Goal: Information Seeking & Learning: Find specific fact

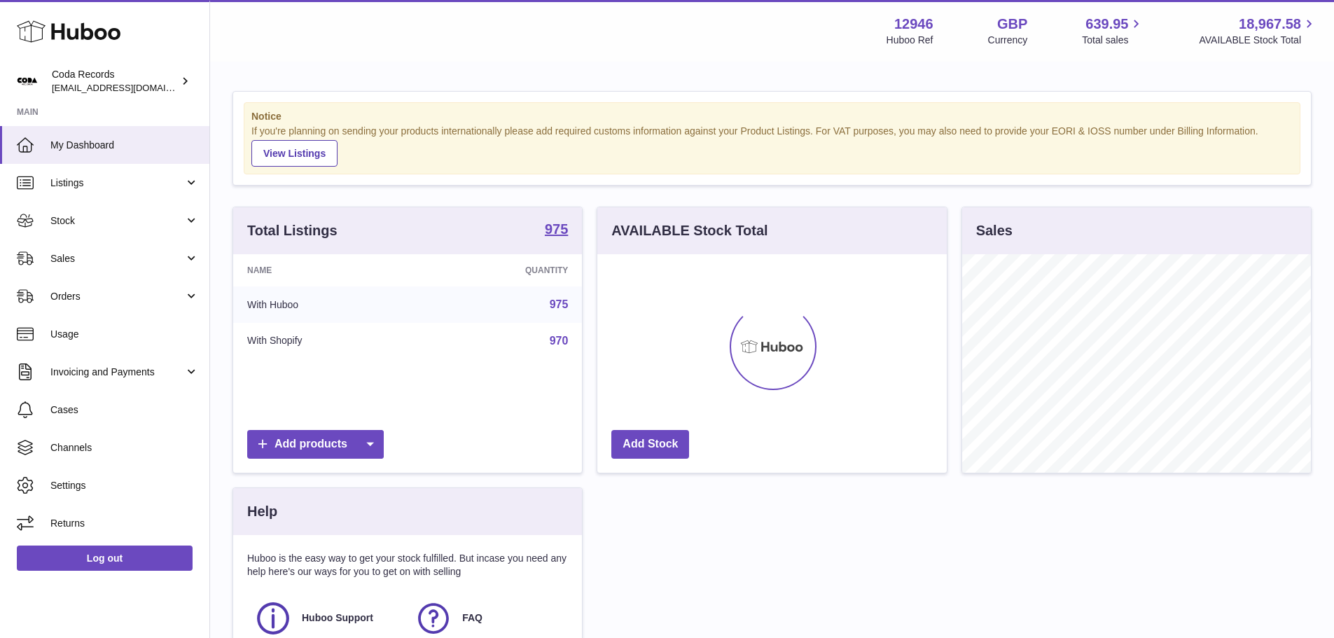
scroll to position [219, 350]
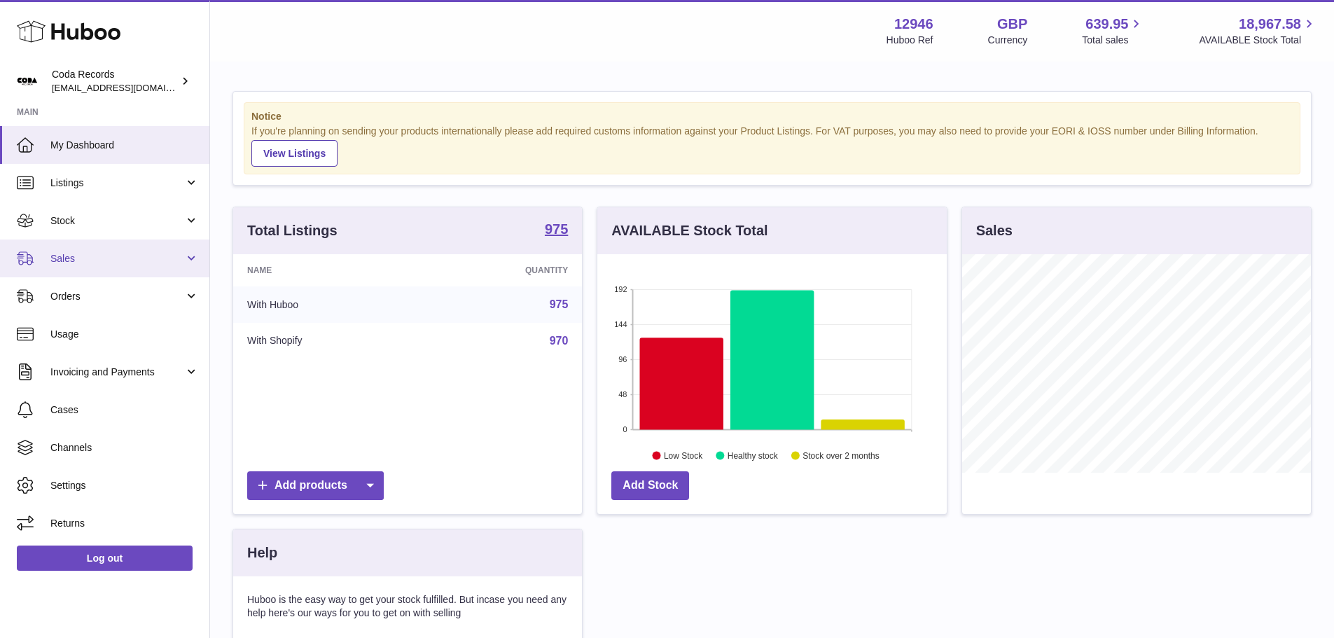
click at [108, 251] on link "Sales" at bounding box center [104, 259] width 209 height 38
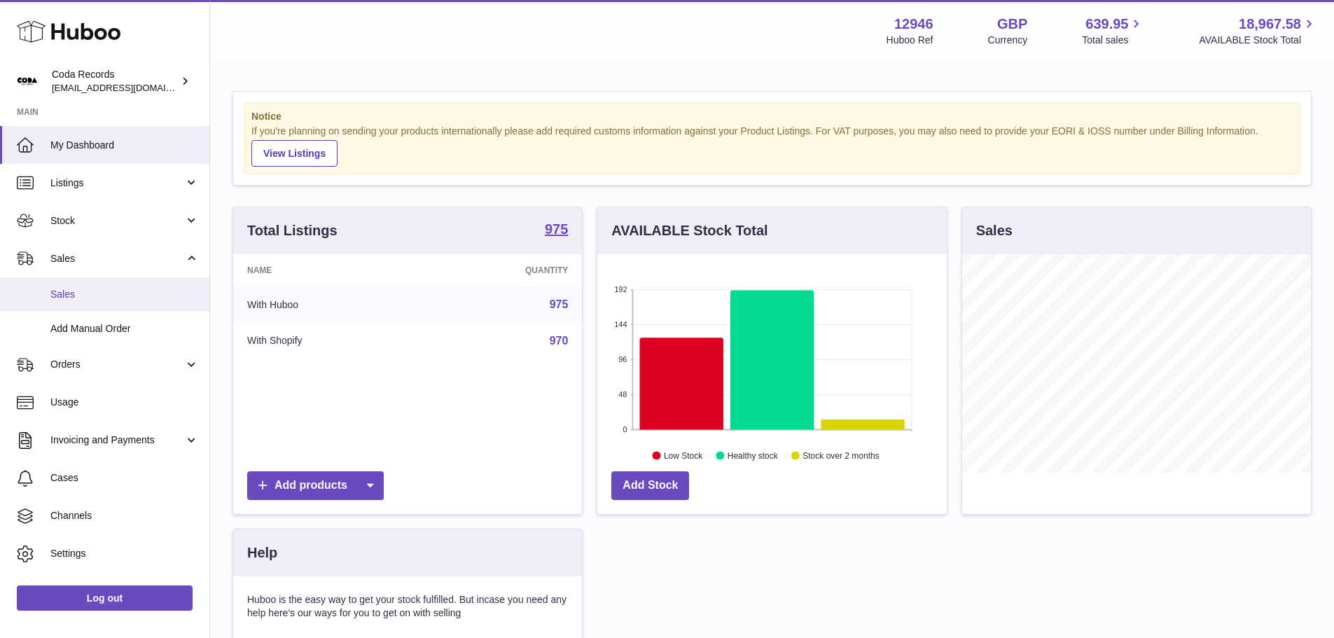
click at [104, 287] on link "Sales" at bounding box center [104, 294] width 209 height 34
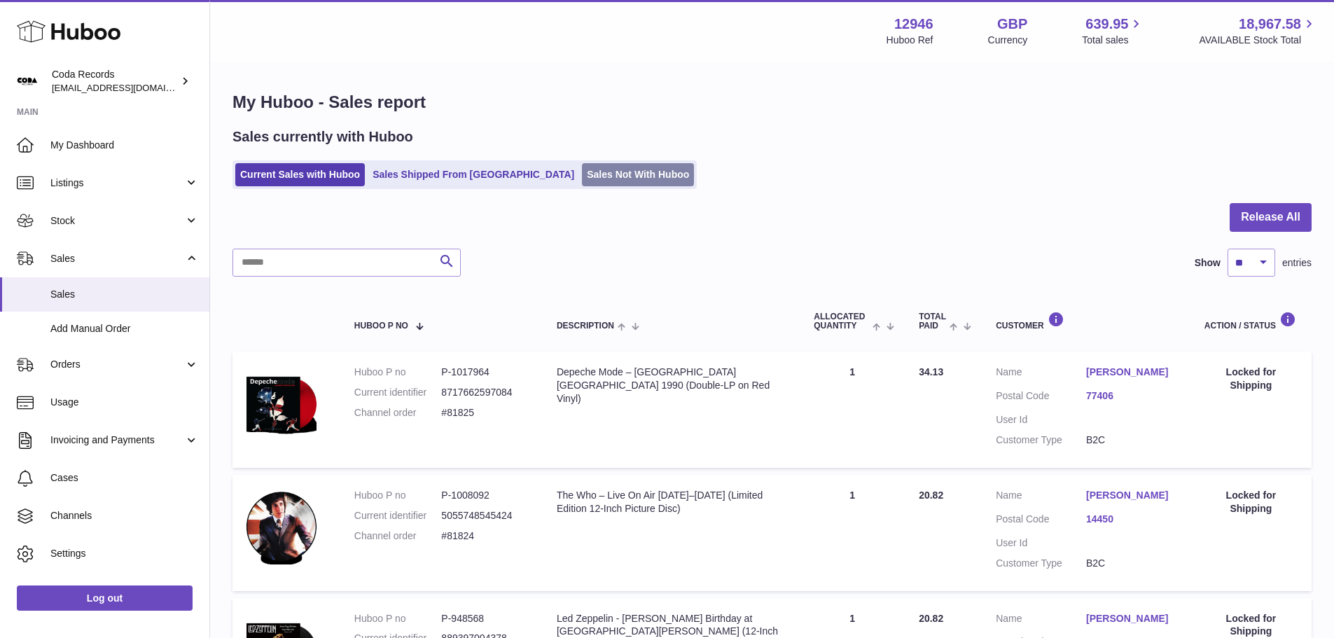
click at [582, 181] on link "Sales Not With Huboo" at bounding box center [638, 174] width 112 height 23
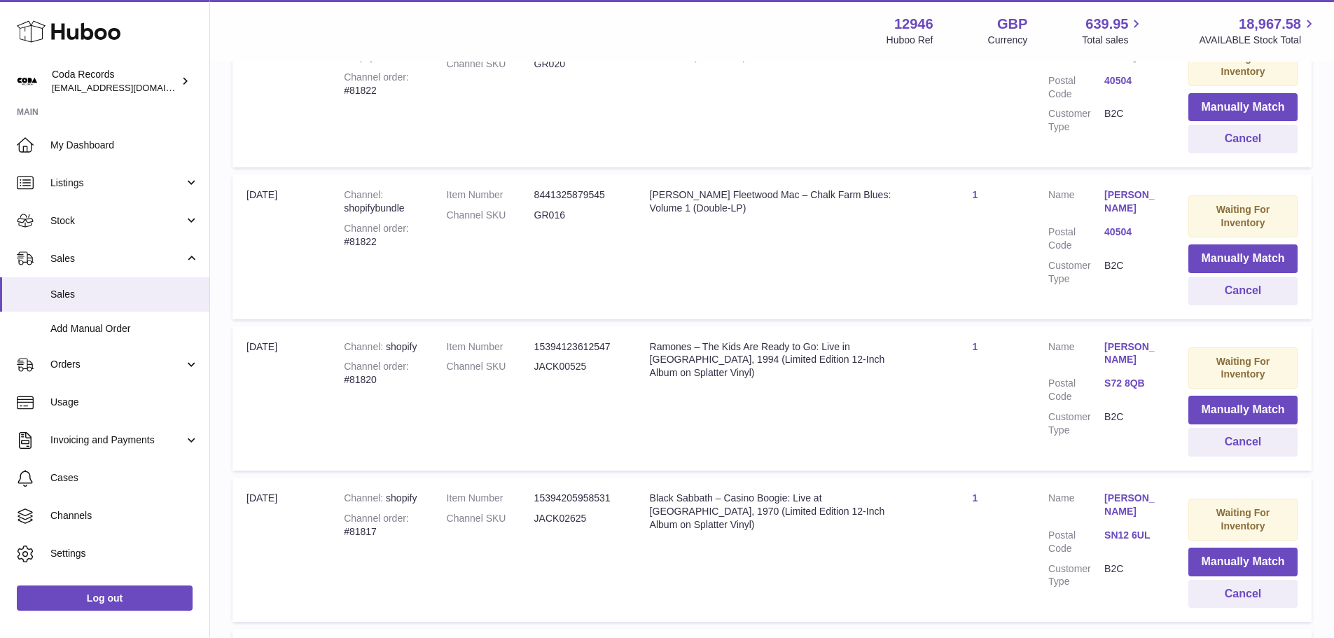
scroll to position [490, 0]
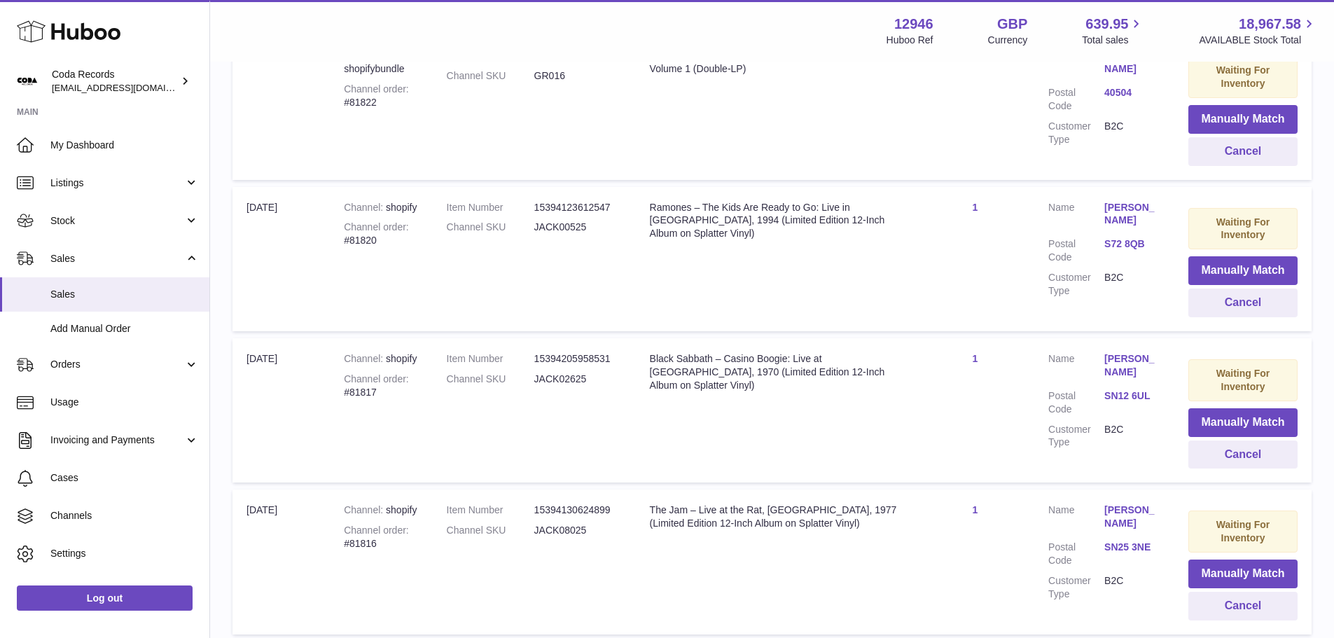
click at [369, 238] on div "Channel order #81820" at bounding box center [381, 234] width 74 height 27
copy div "81820"
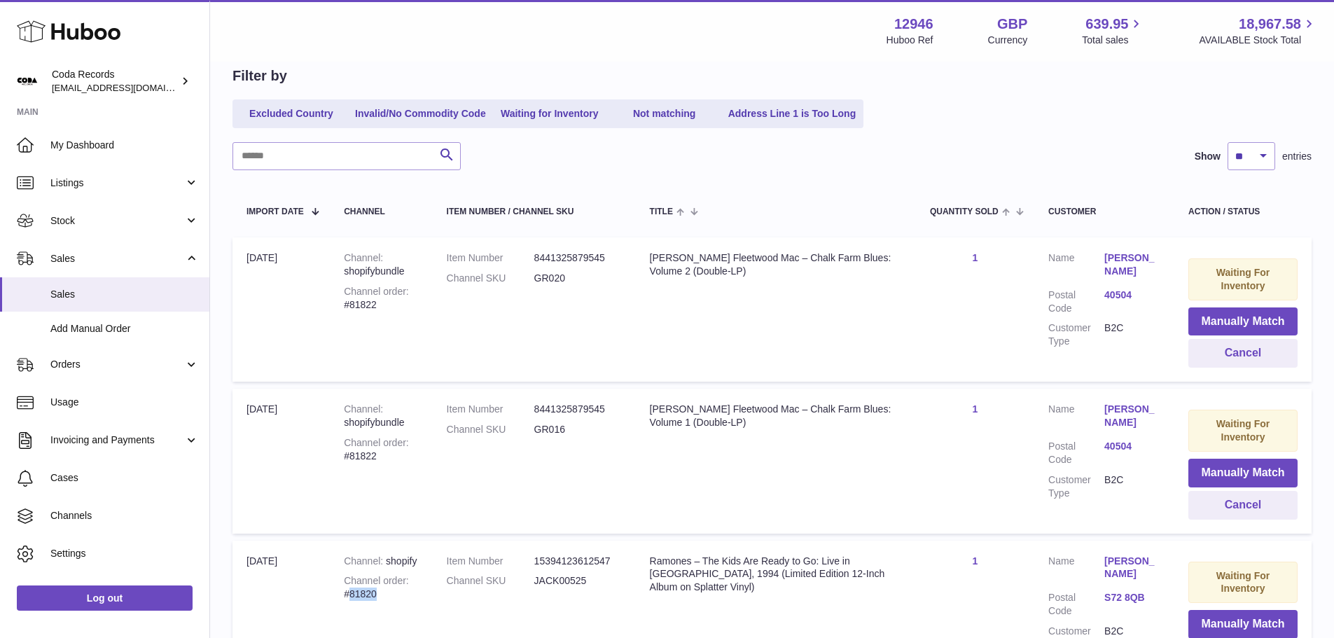
scroll to position [0, 0]
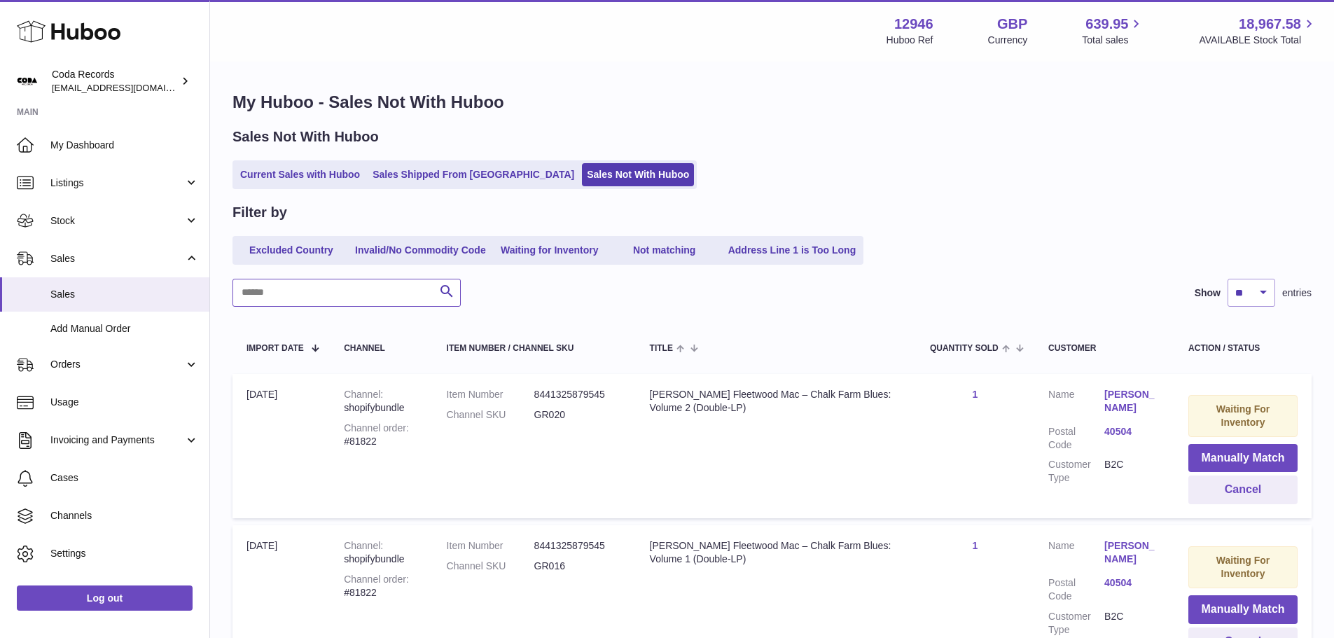
click at [381, 285] on input "text" at bounding box center [347, 293] width 228 height 28
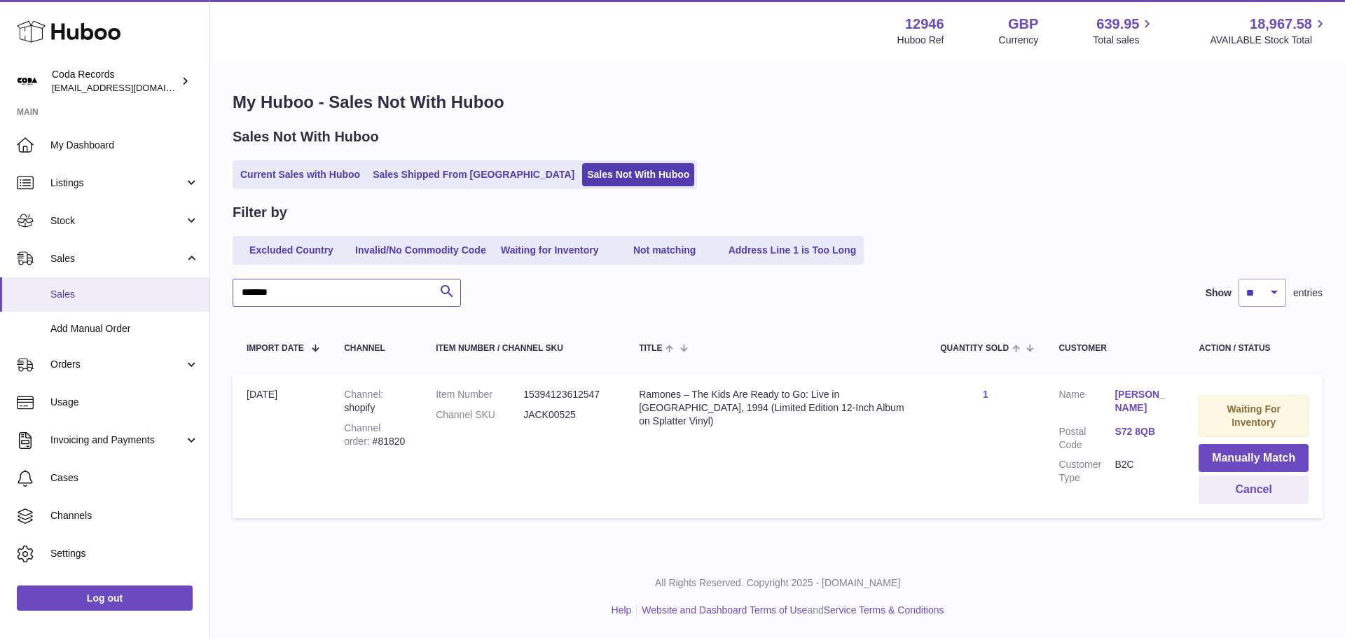
drag, startPoint x: 343, startPoint y: 282, endPoint x: 161, endPoint y: 282, distance: 181.4
click at [161, 282] on div "Huboo Coda Records [EMAIL_ADDRESS][DOMAIN_NAME] Main My Dashboard Listings Not …" at bounding box center [672, 319] width 1345 height 638
type input "*"
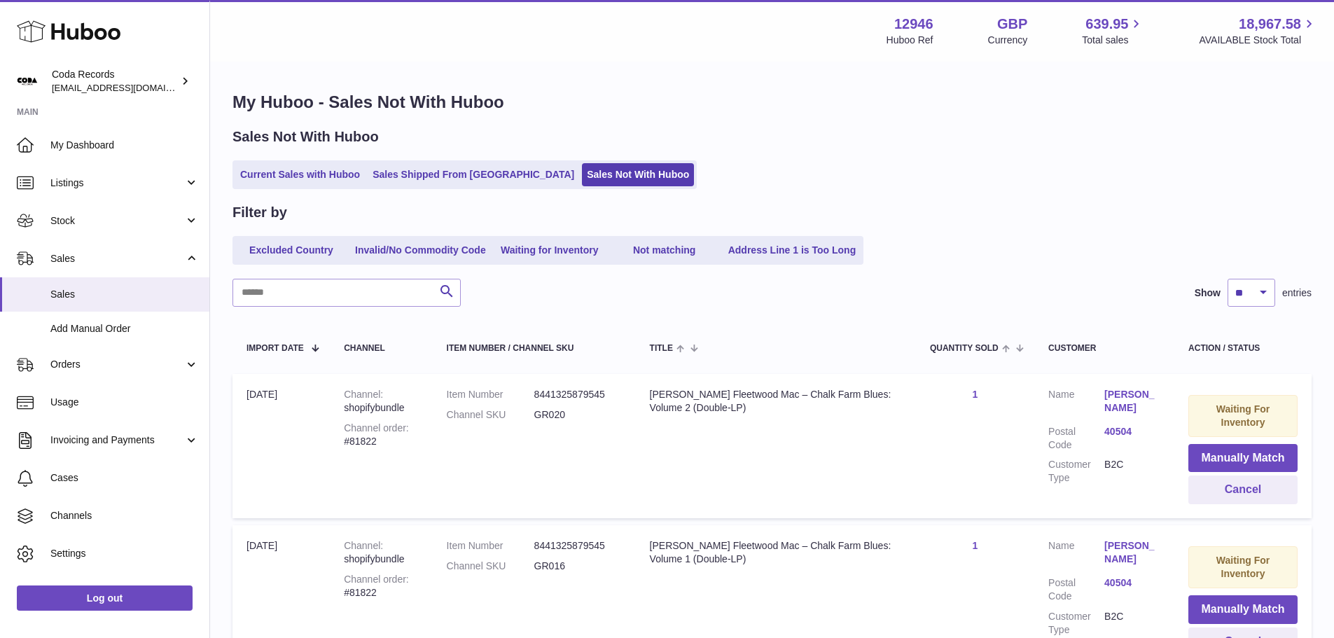
click at [711, 289] on div "Search Show ** ** ** *** entries" at bounding box center [772, 293] width 1079 height 28
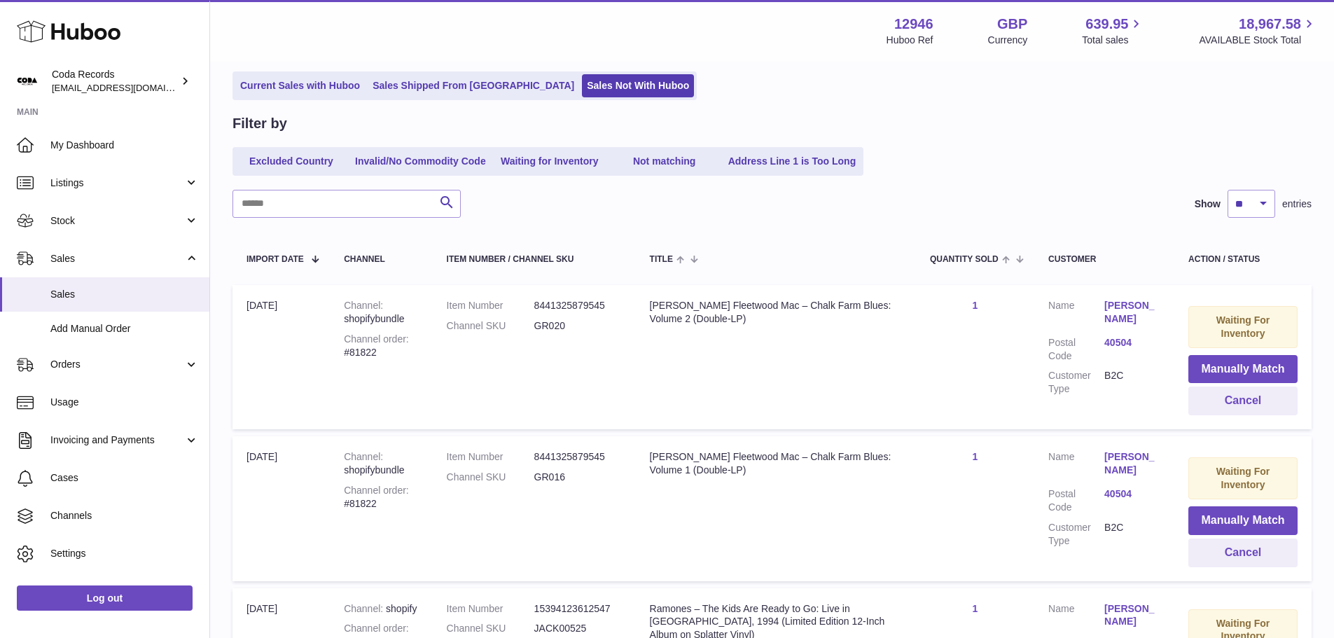
scroll to position [350, 0]
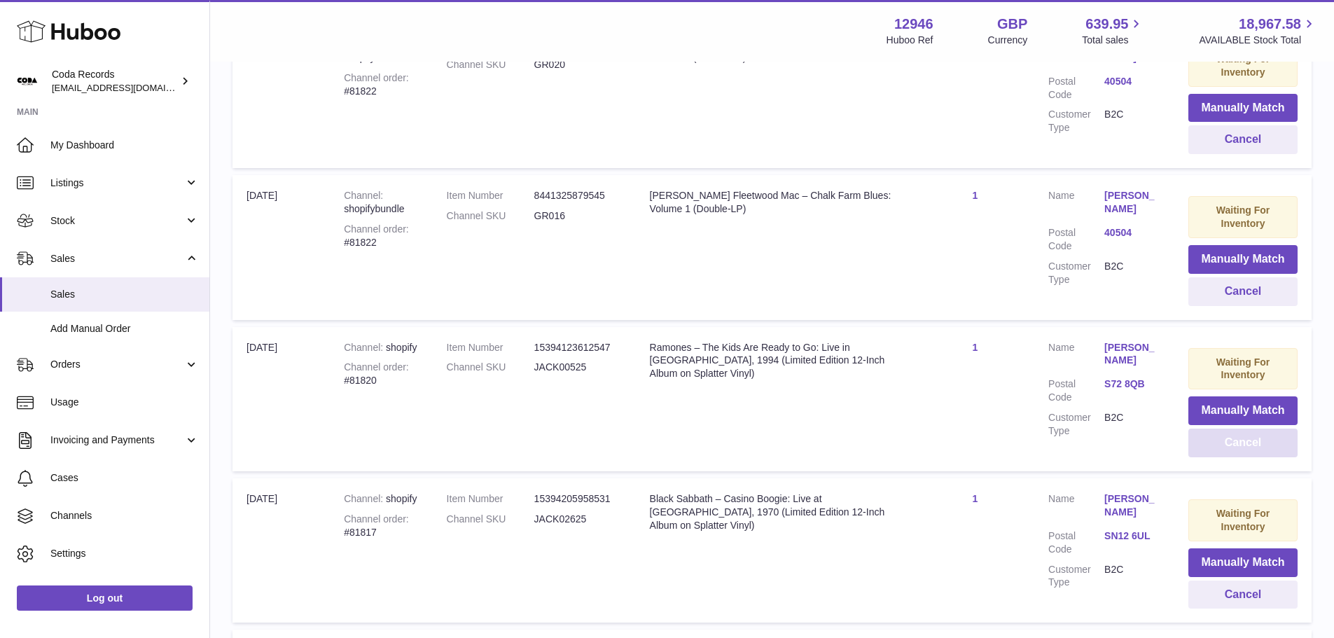
click at [1215, 450] on button "Cancel" at bounding box center [1243, 443] width 109 height 29
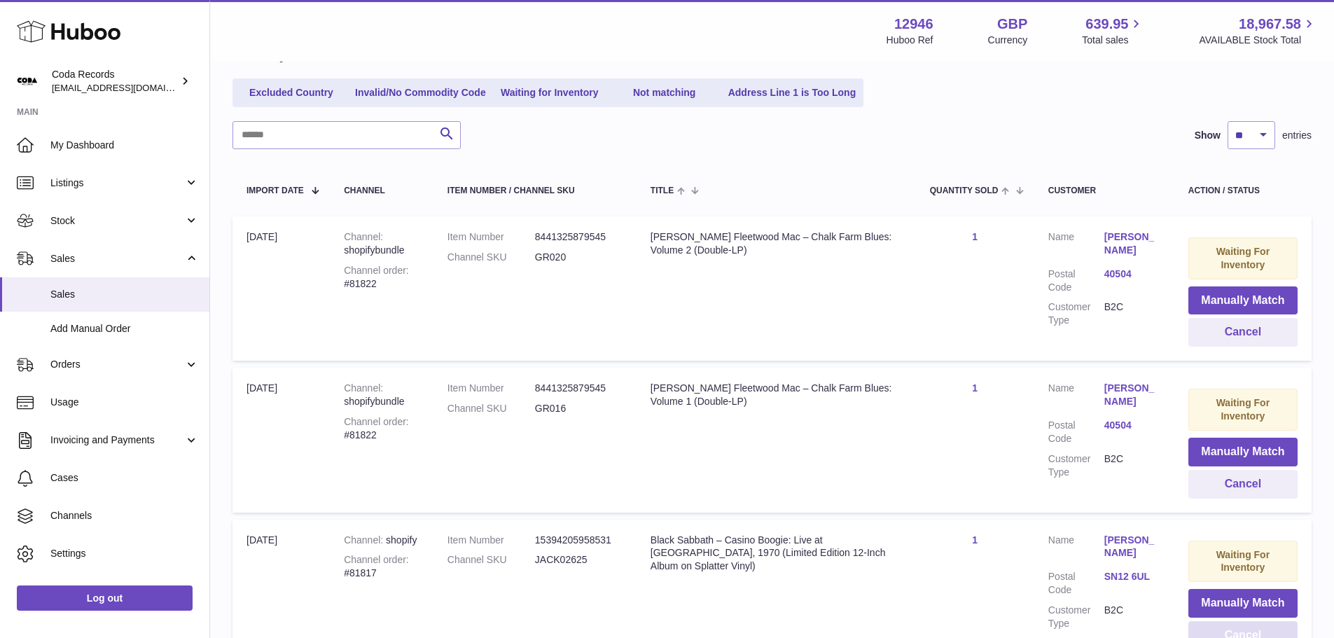
scroll to position [0, 0]
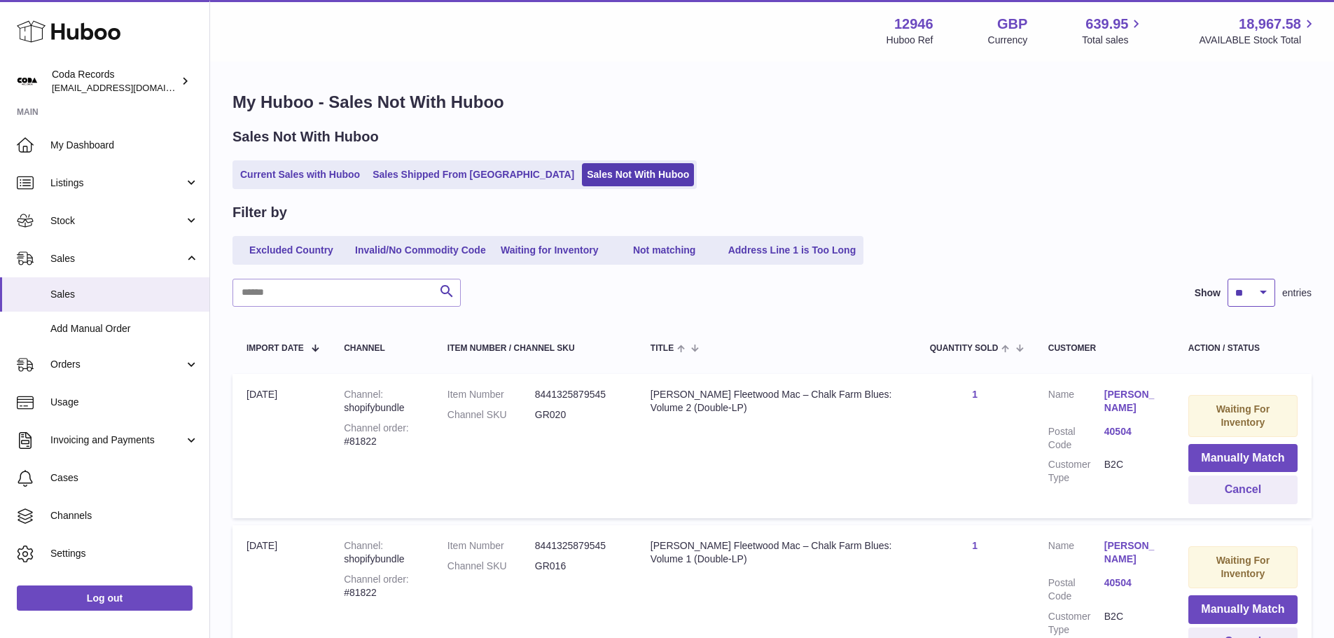
click at [1256, 287] on select "** ** ** ***" at bounding box center [1252, 293] width 48 height 28
select select "***"
click at [1228, 279] on select "** ** ** ***" at bounding box center [1252, 293] width 48 height 28
click at [374, 293] on input "text" at bounding box center [347, 293] width 228 height 28
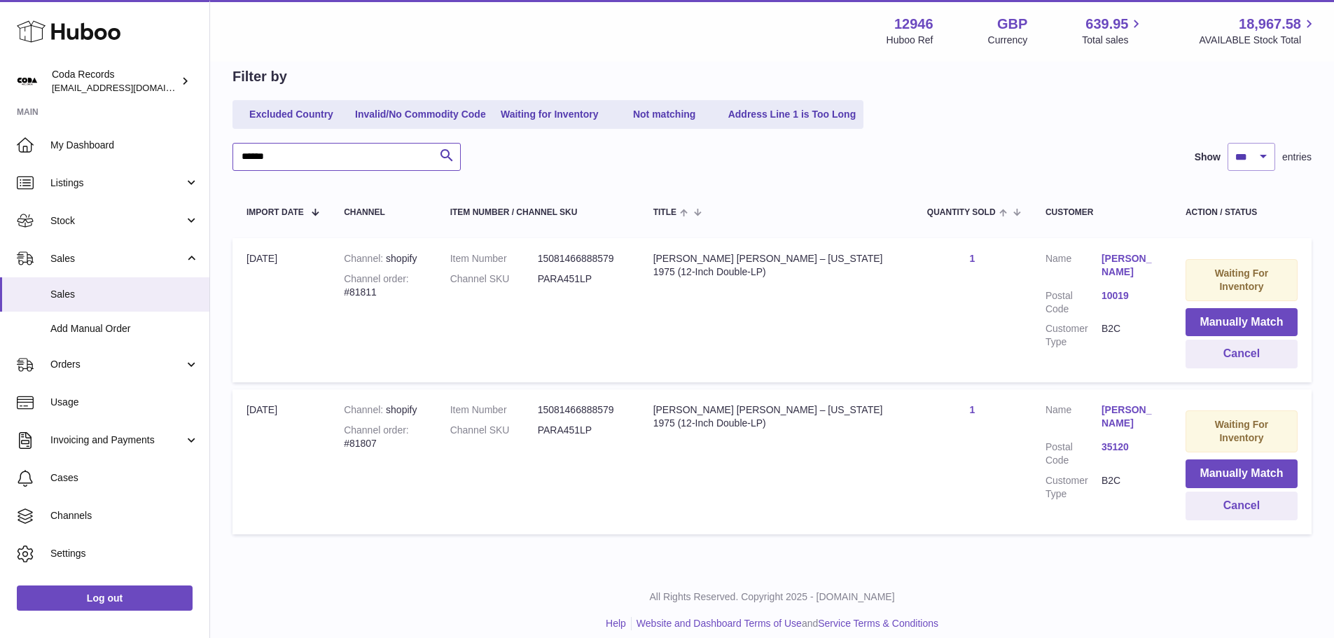
scroll to position [149, 0]
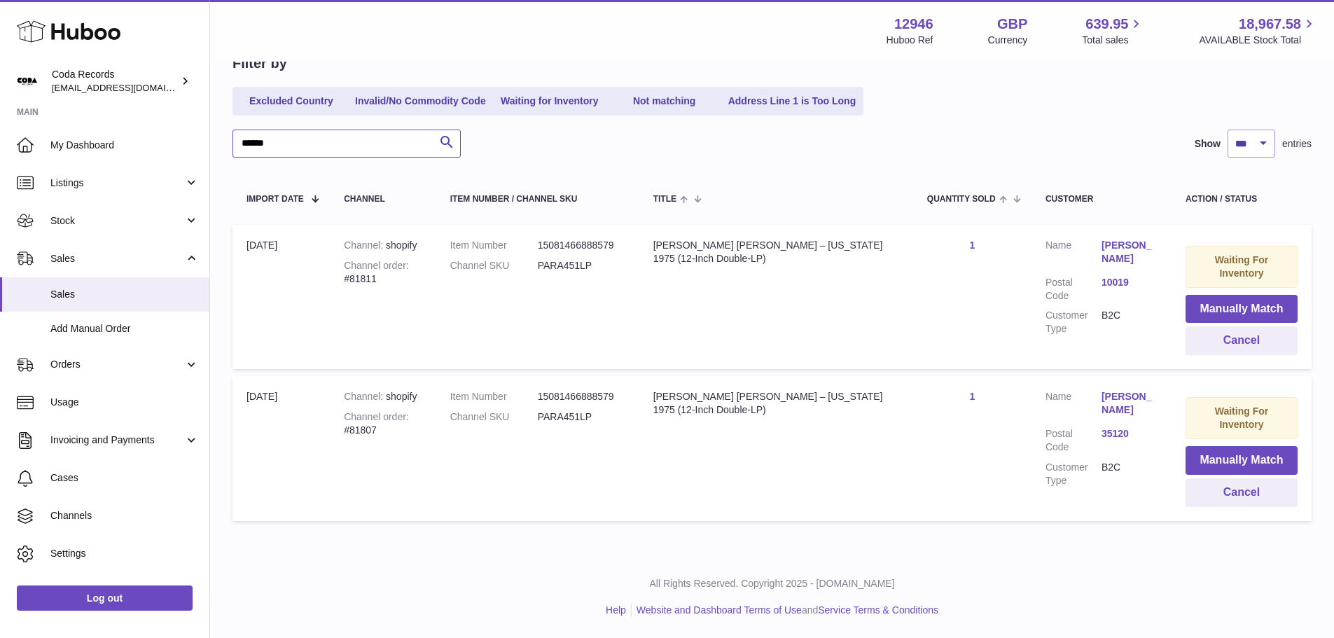
type input "******"
click at [369, 433] on div "Channel order #81807" at bounding box center [383, 424] width 78 height 27
copy div "81807"
click at [362, 281] on div "Channel order #81811" at bounding box center [383, 272] width 78 height 27
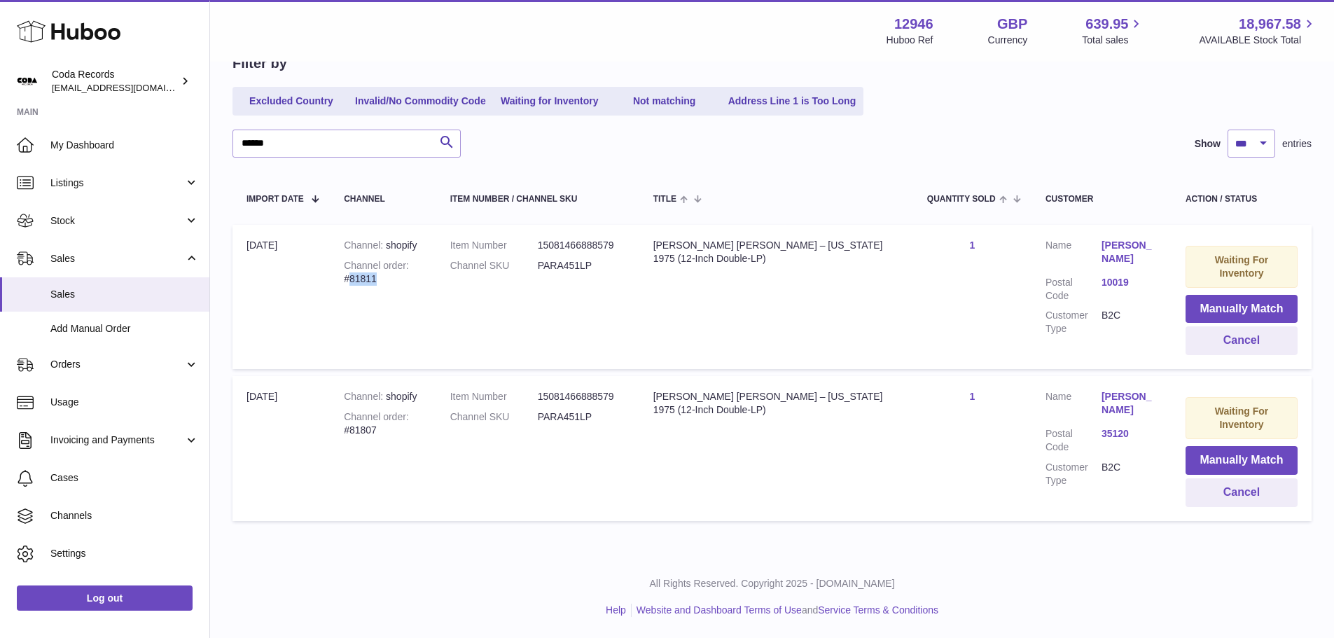
click at [362, 281] on div "Channel order #81811" at bounding box center [383, 272] width 78 height 27
copy div "81811"
click at [372, 426] on div "Channel order #81807" at bounding box center [383, 424] width 78 height 27
copy div "81807"
